Goal: Information Seeking & Learning: Learn about a topic

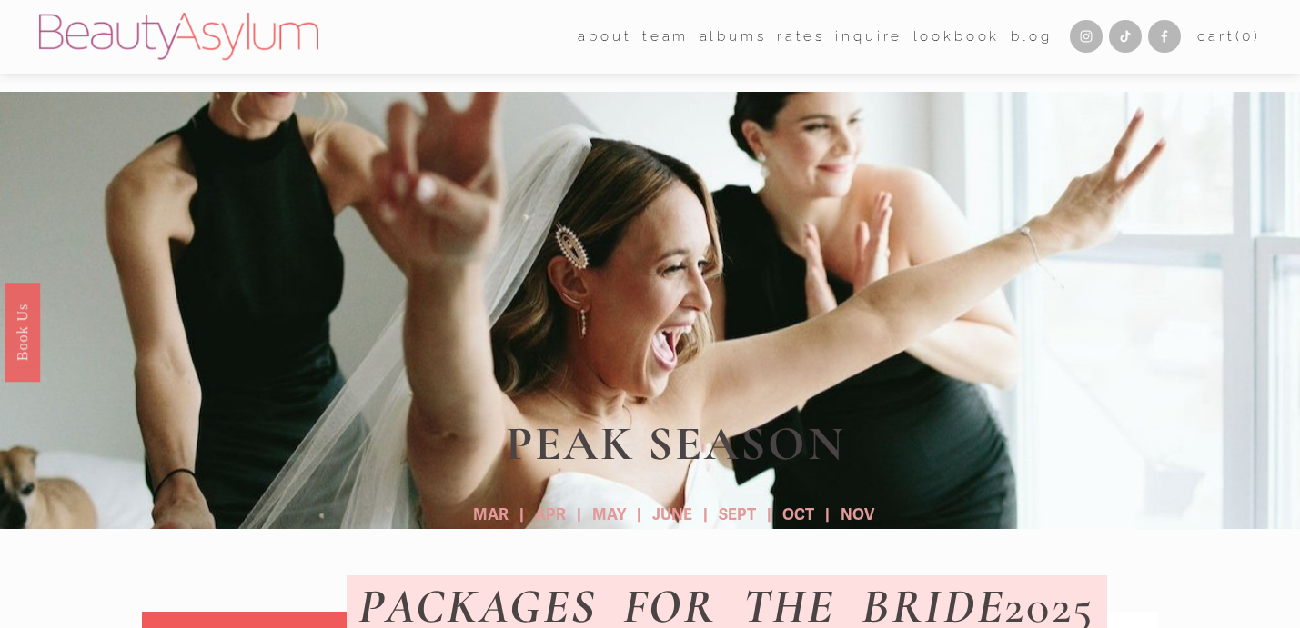
click at [799, 31] on link "Rates" at bounding box center [801, 37] width 48 height 28
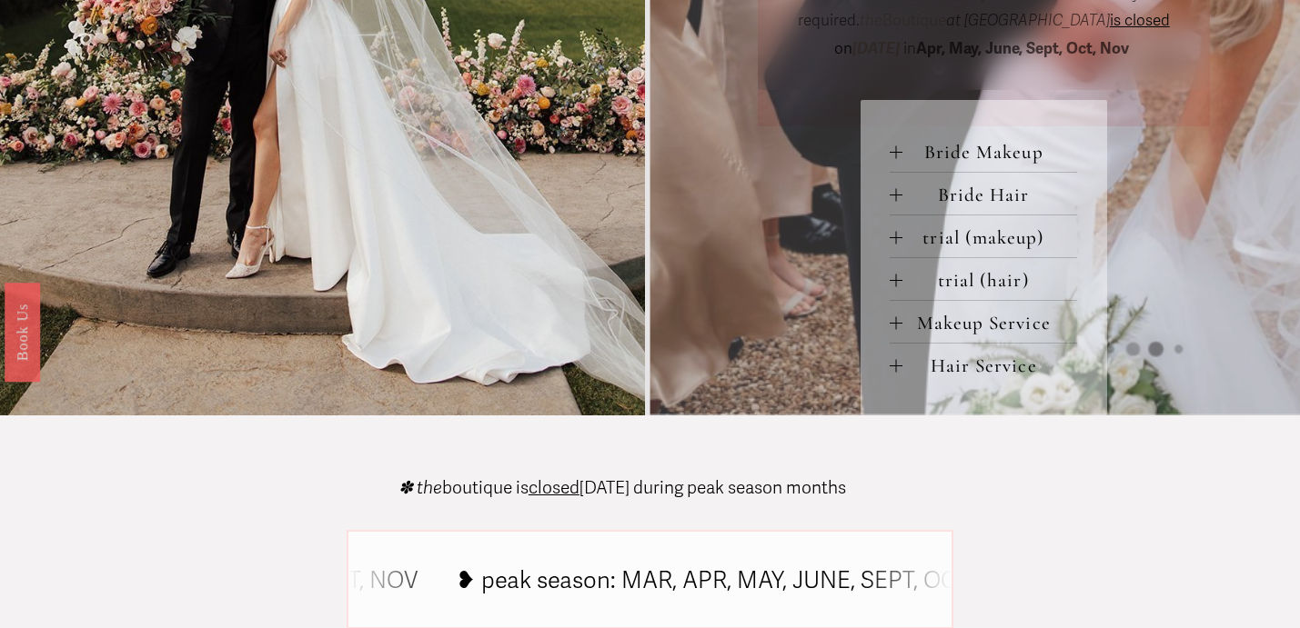
scroll to position [842, 0]
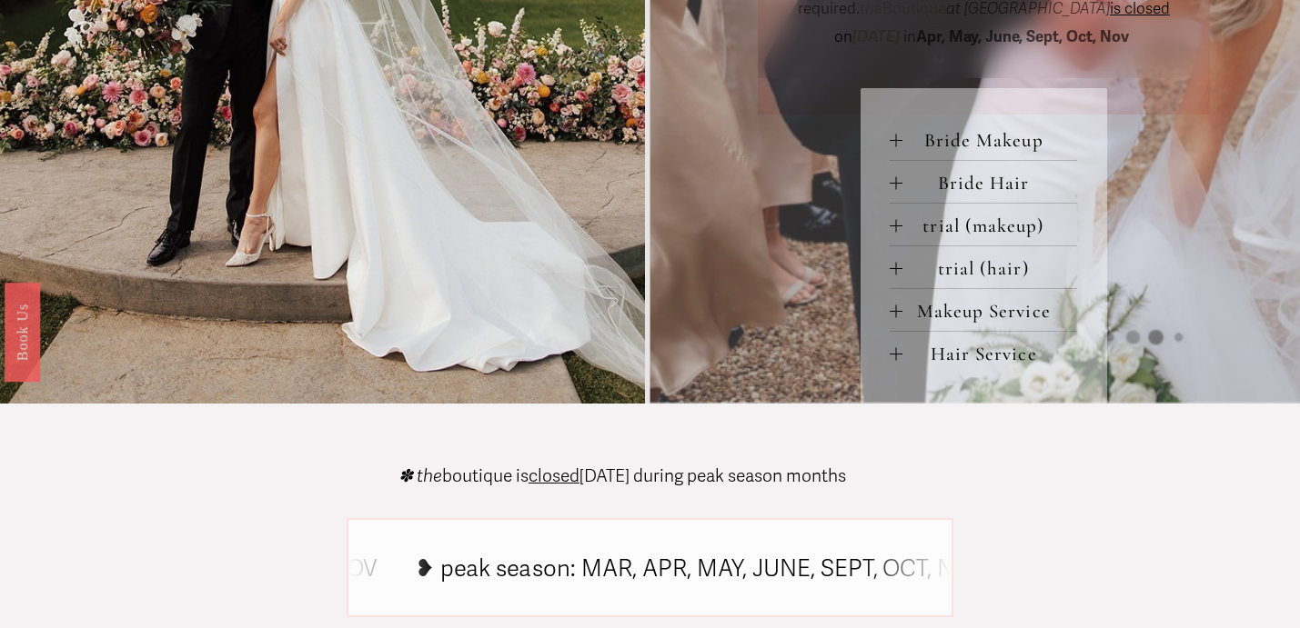
click at [898, 307] on div at bounding box center [895, 311] width 13 height 13
